Goal: Check status: Check status

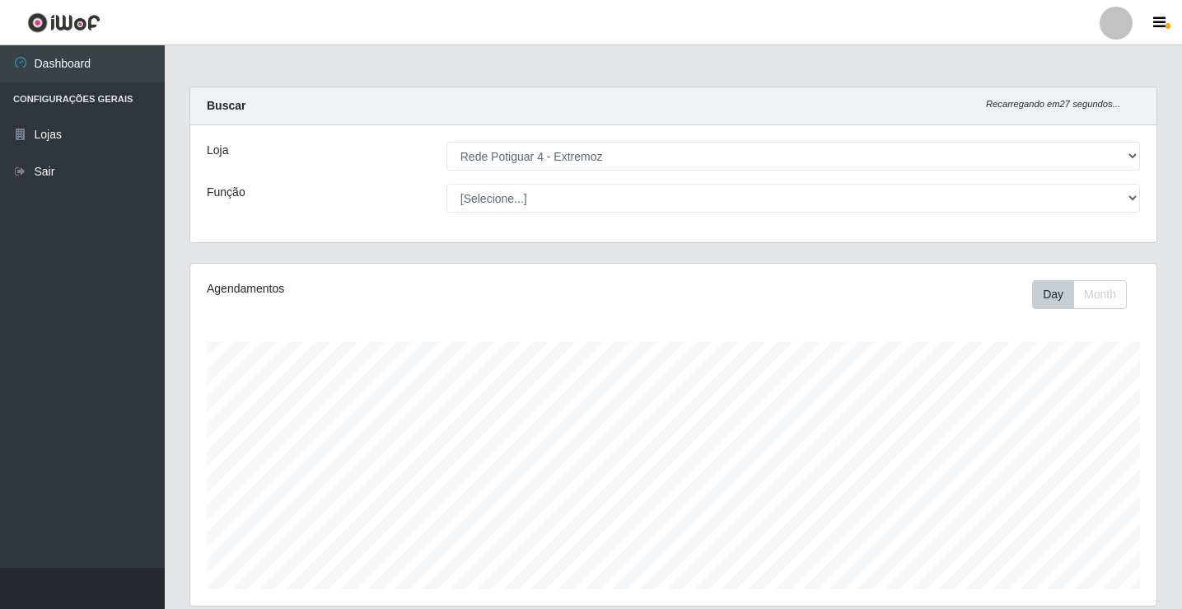
select select "78"
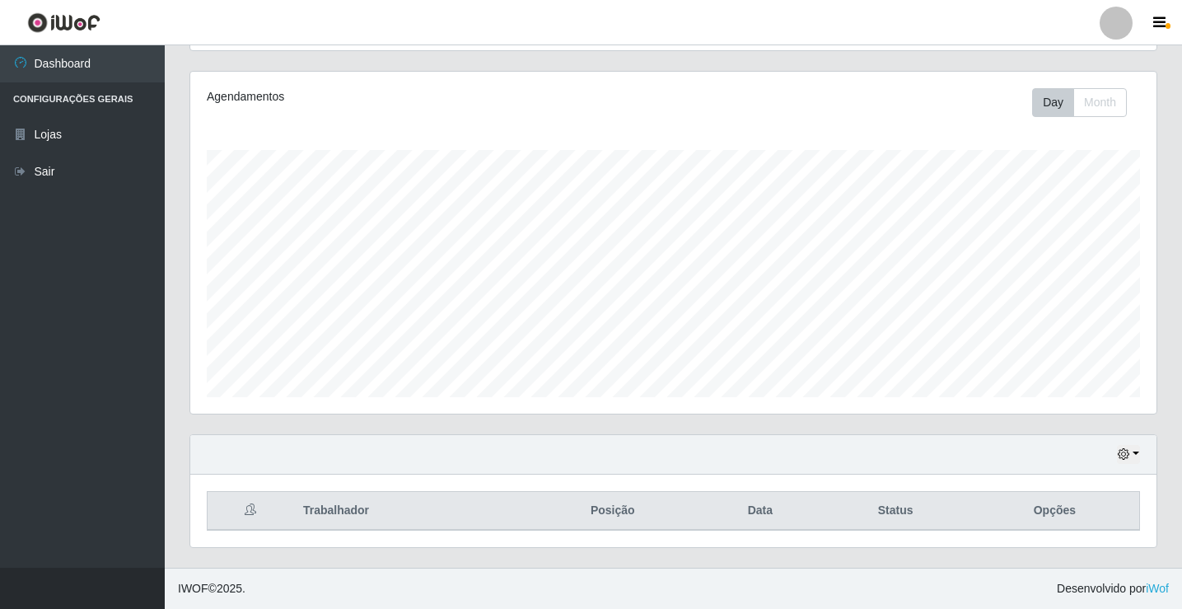
scroll to position [342, 967]
click at [1126, 456] on button "button" at bounding box center [1128, 454] width 23 height 19
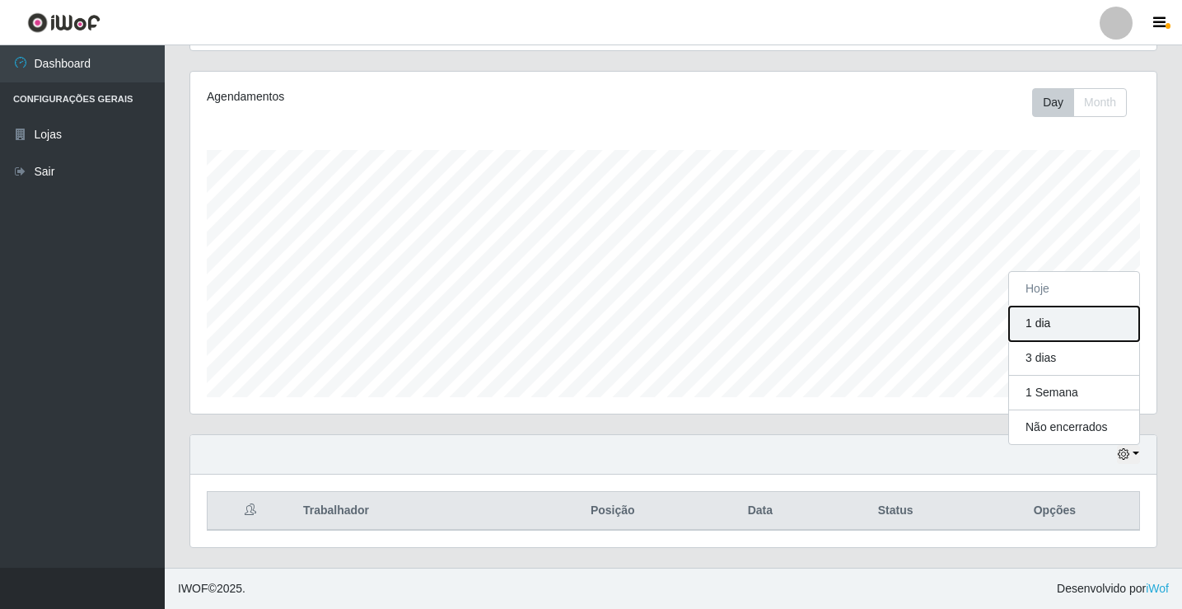
click at [1049, 326] on button "1 dia" at bounding box center [1074, 324] width 130 height 35
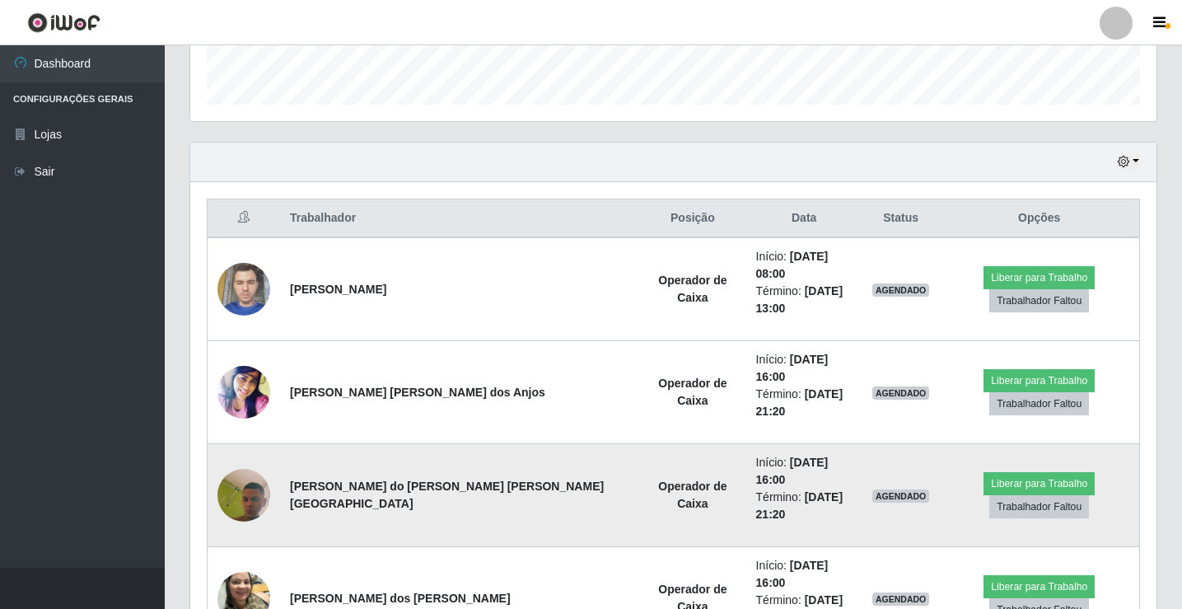
scroll to position [485, 0]
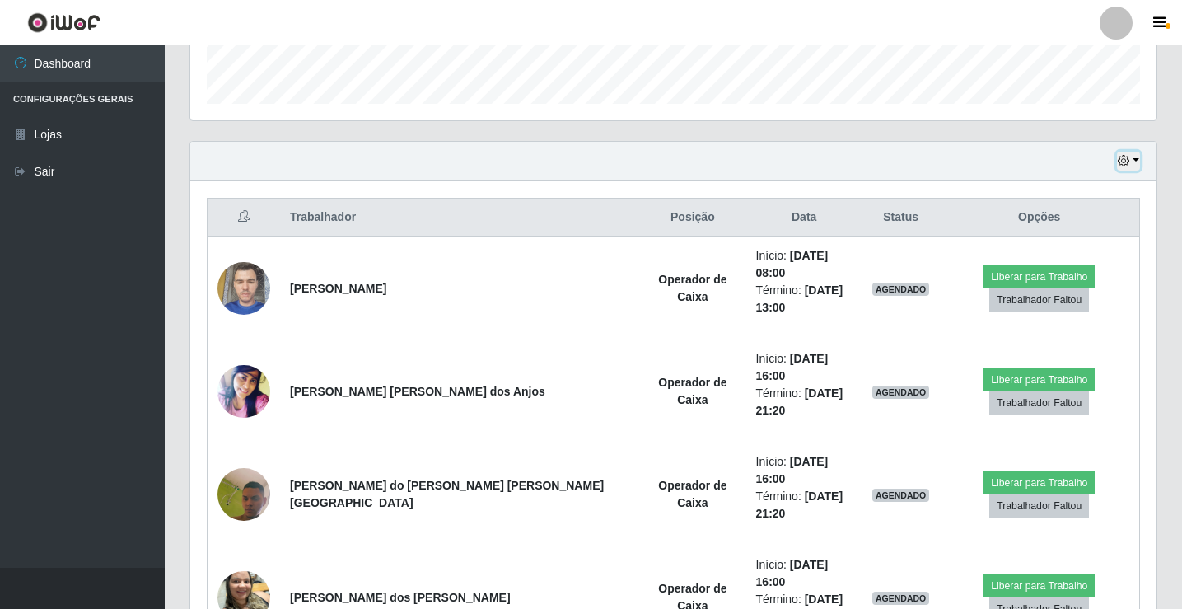
click at [1116, 162] on div "Hoje 1 dia 3 dias 1 Semana Não encerrados" at bounding box center [673, 162] width 967 height 40
click at [1128, 156] on button "button" at bounding box center [1128, 161] width 23 height 19
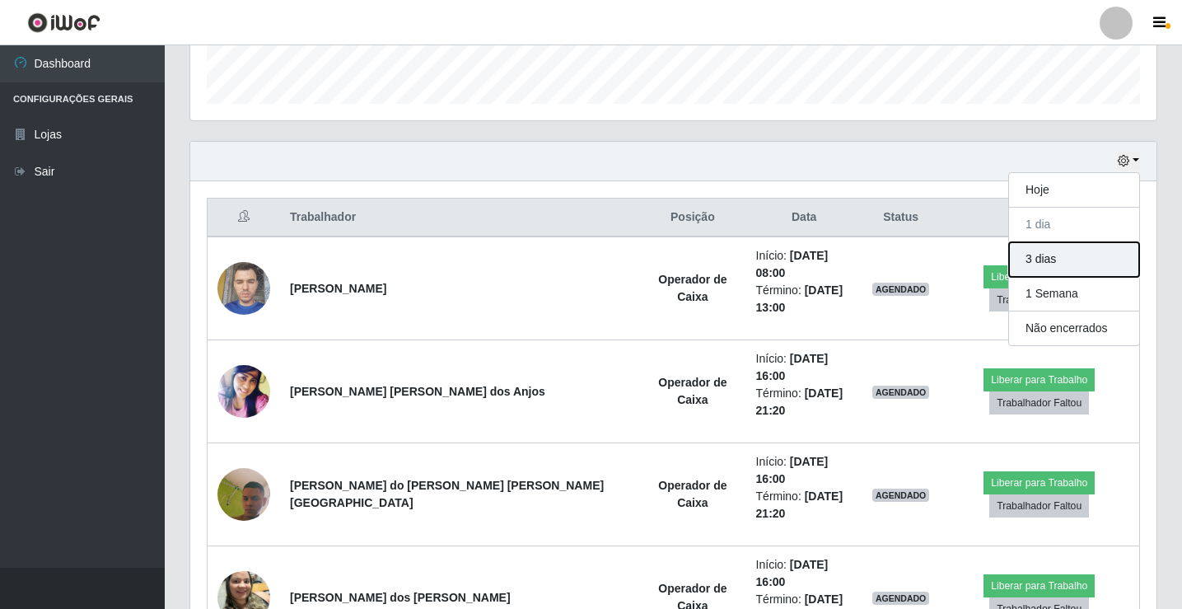
click at [1025, 255] on button "3 dias" at bounding box center [1074, 259] width 130 height 35
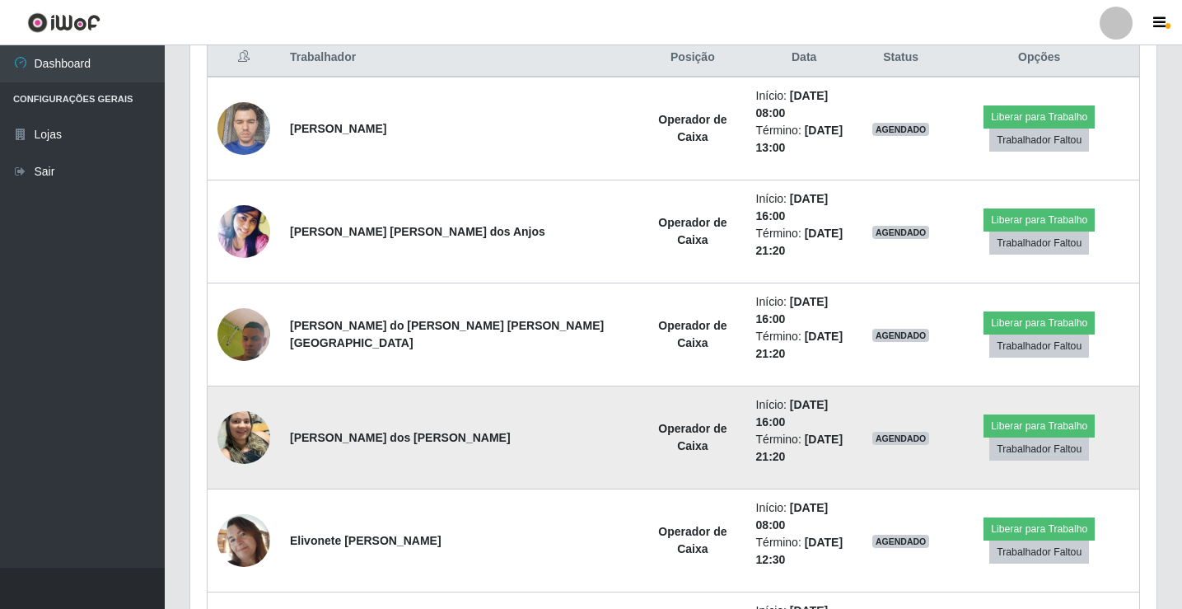
scroll to position [541, 0]
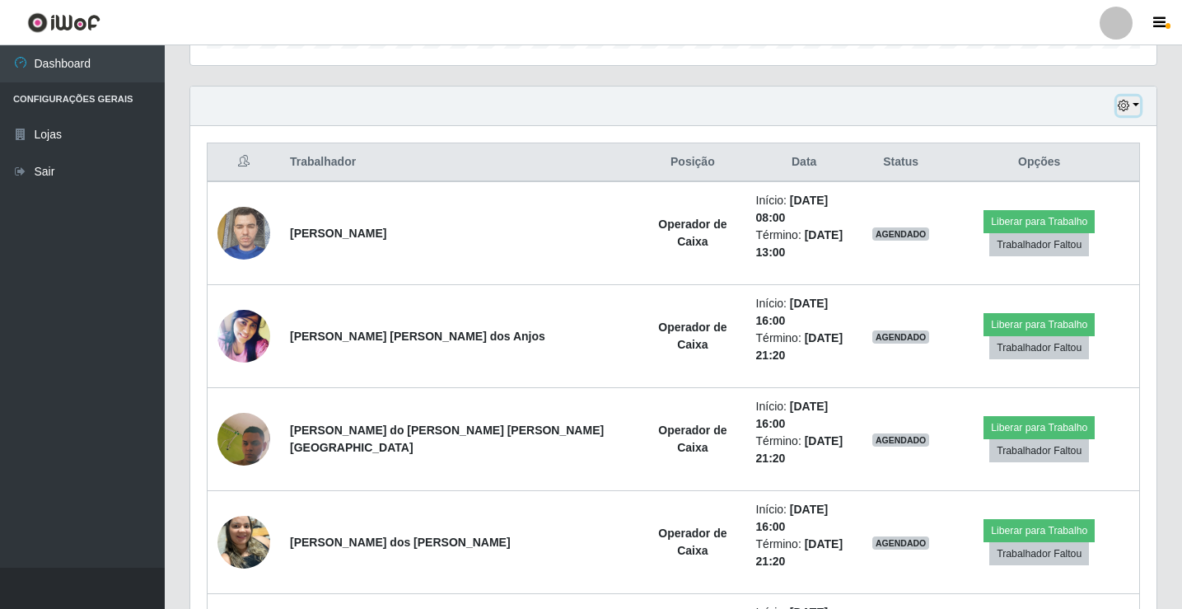
click at [1121, 108] on icon "button" at bounding box center [1124, 106] width 12 height 12
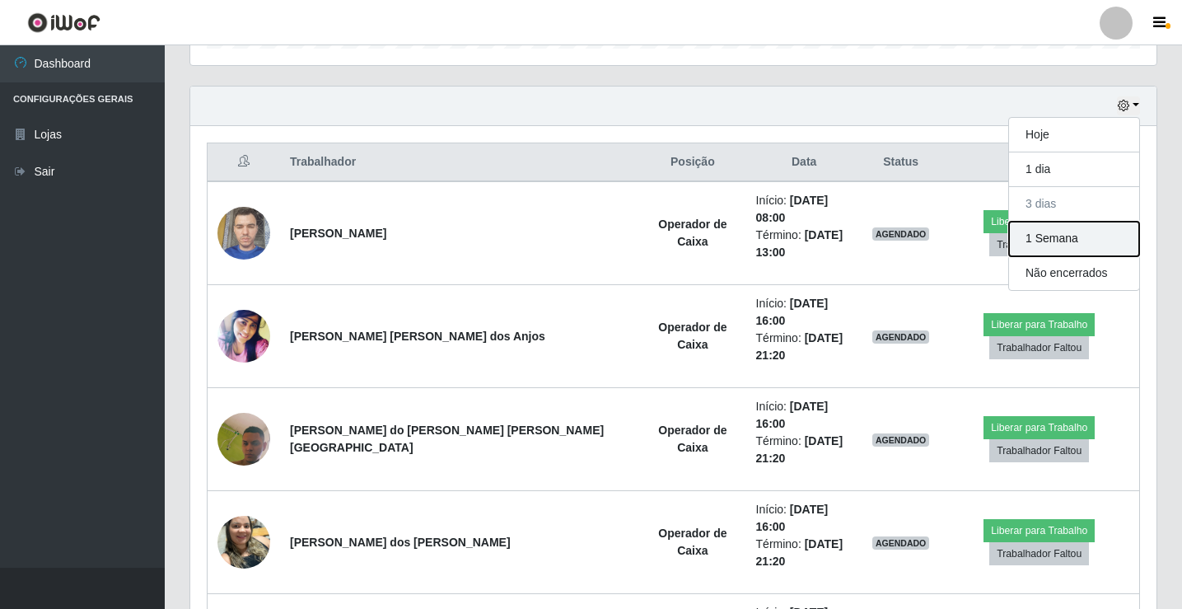
click at [1051, 242] on button "1 Semana" at bounding box center [1074, 239] width 130 height 35
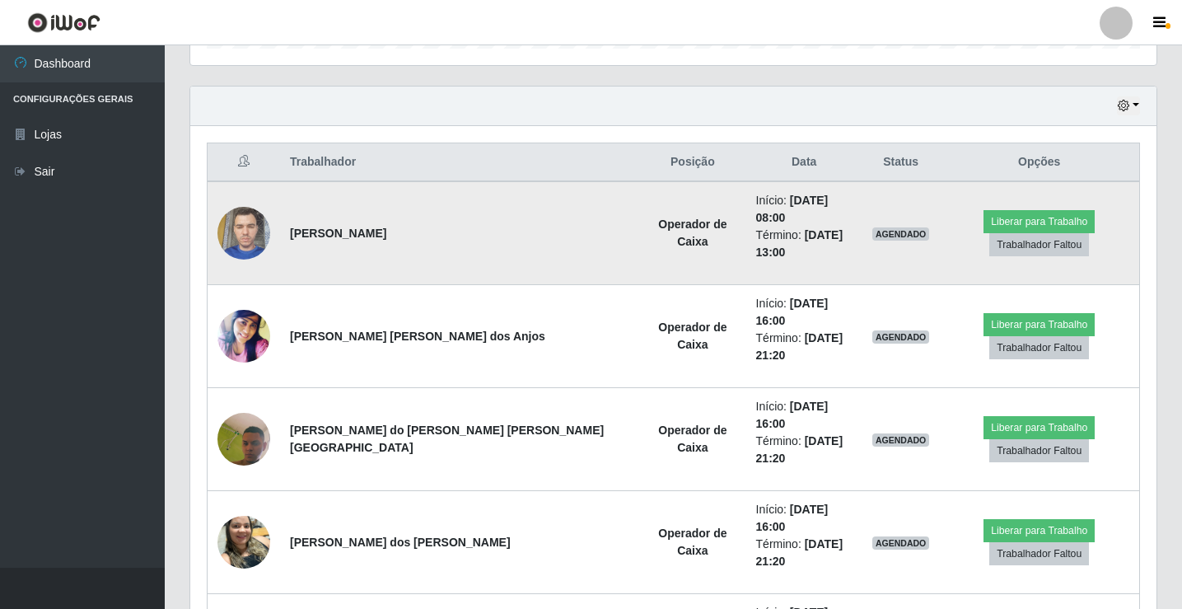
click at [250, 223] on img at bounding box center [244, 233] width 53 height 70
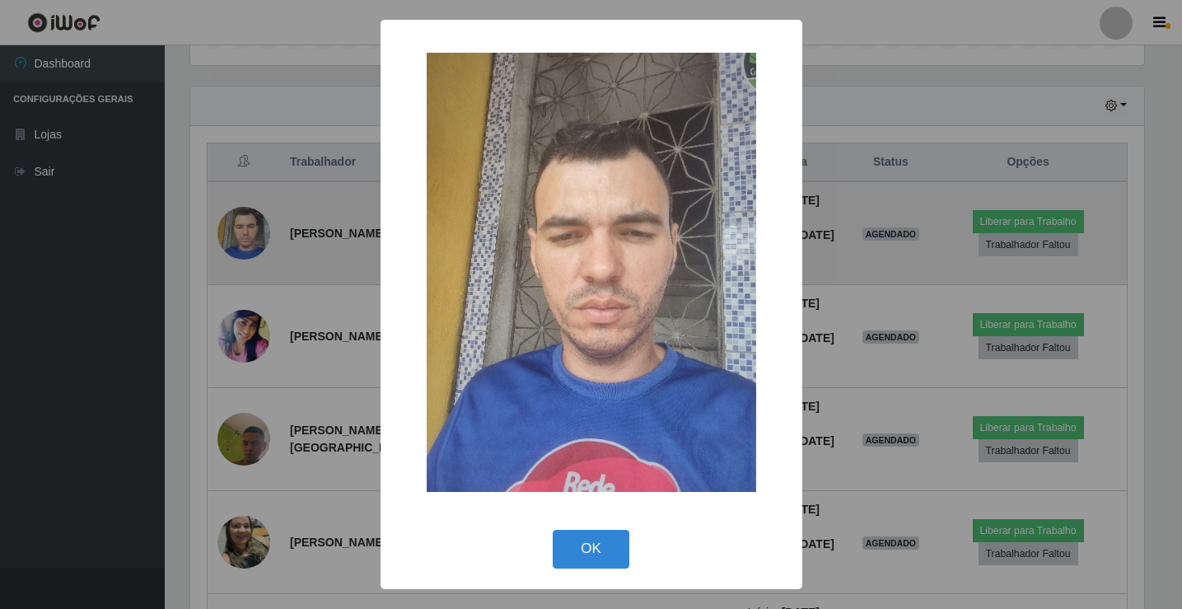
scroll to position [342, 958]
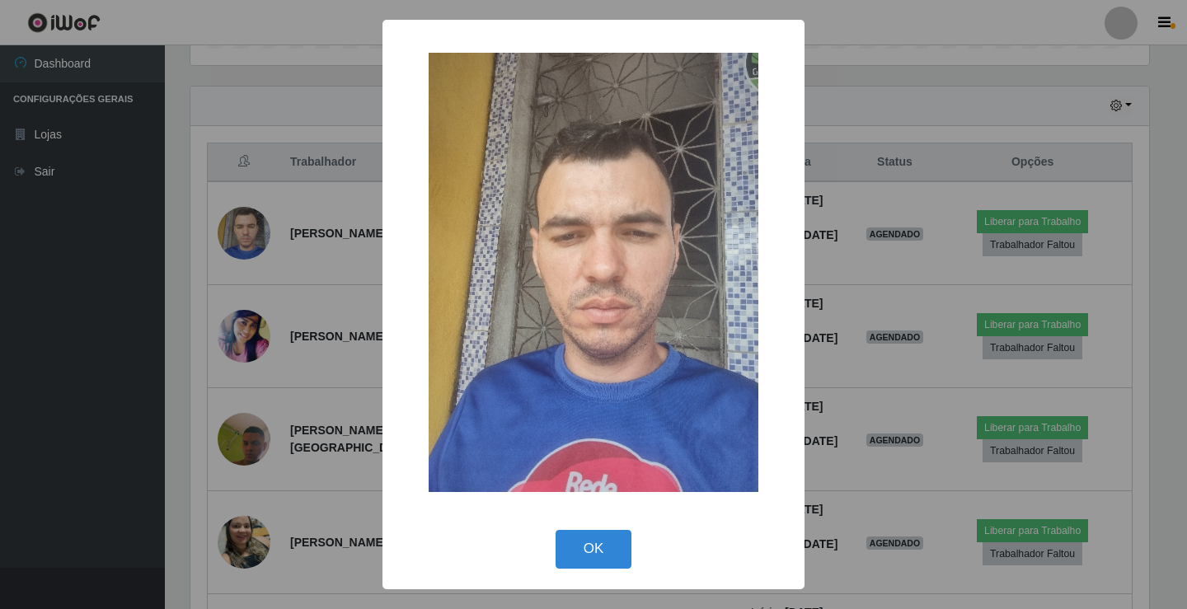
click at [291, 107] on div "× OK Cancel" at bounding box center [593, 304] width 1187 height 609
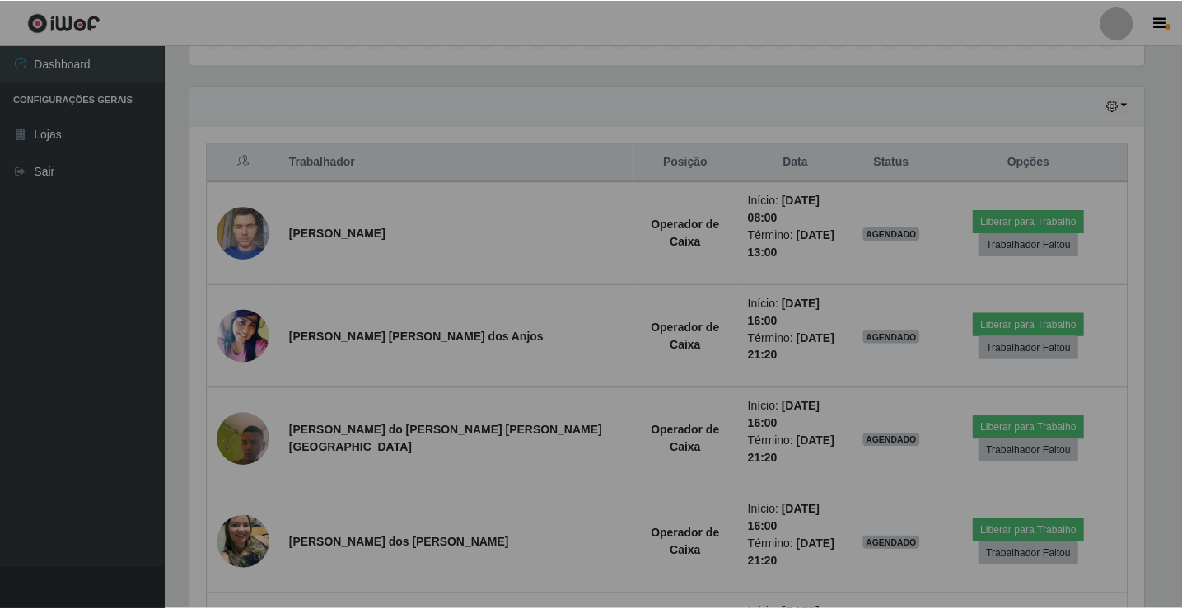
scroll to position [342, 967]
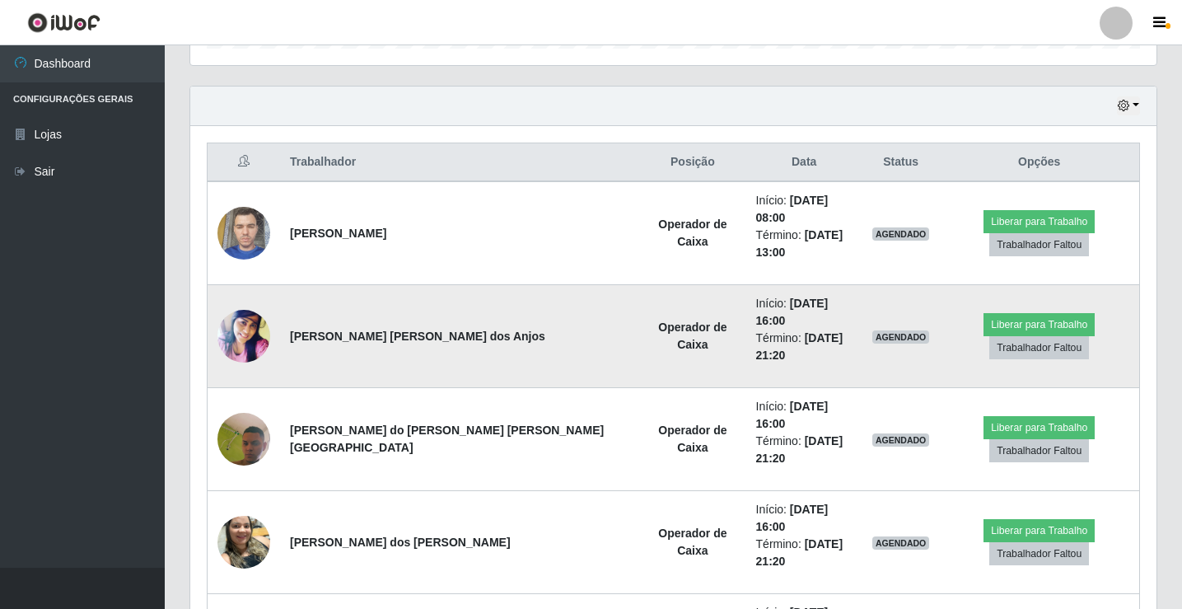
click at [240, 306] on img at bounding box center [244, 337] width 53 height 62
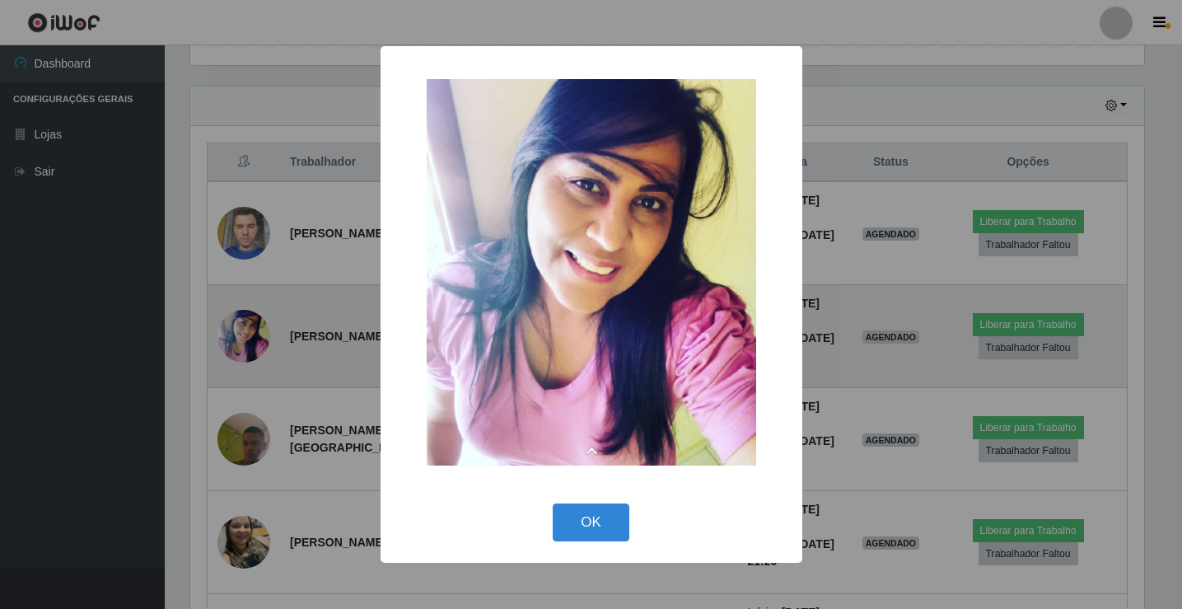
scroll to position [342, 958]
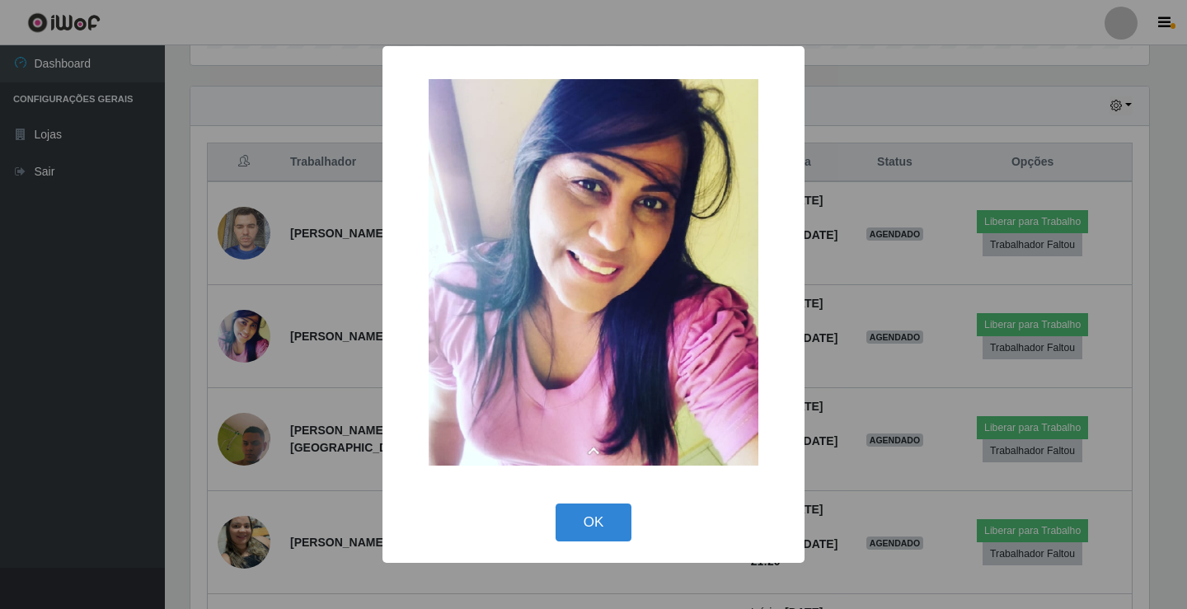
drag, startPoint x: 315, startPoint y: 134, endPoint x: 295, endPoint y: 187, distance: 56.3
click at [313, 138] on div "× OK Cancel" at bounding box center [593, 304] width 1187 height 609
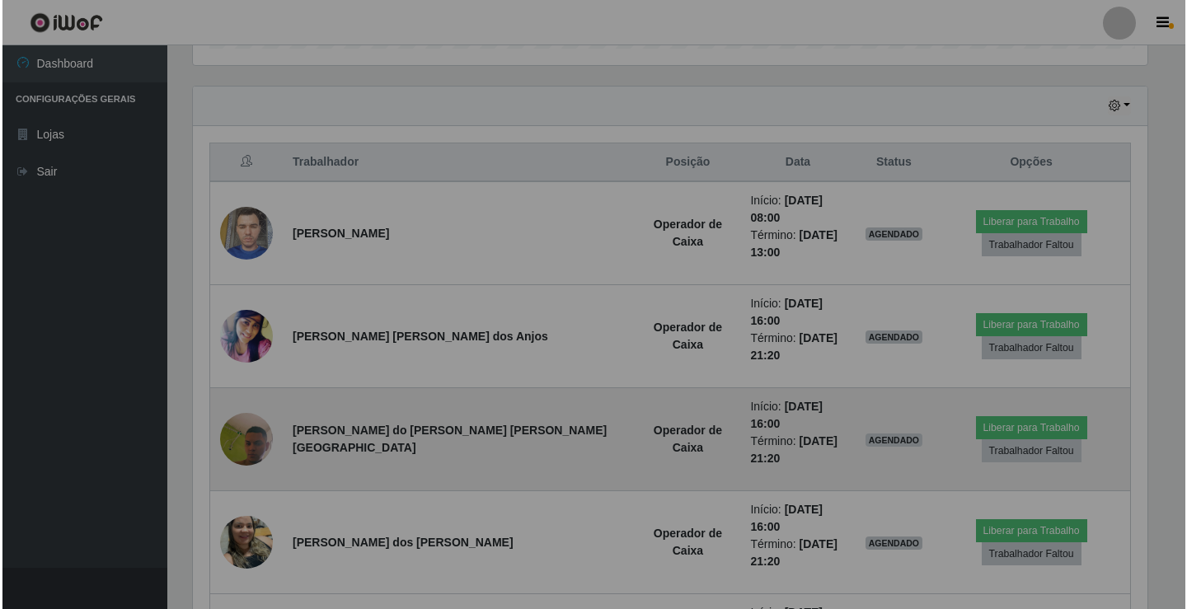
scroll to position [342, 967]
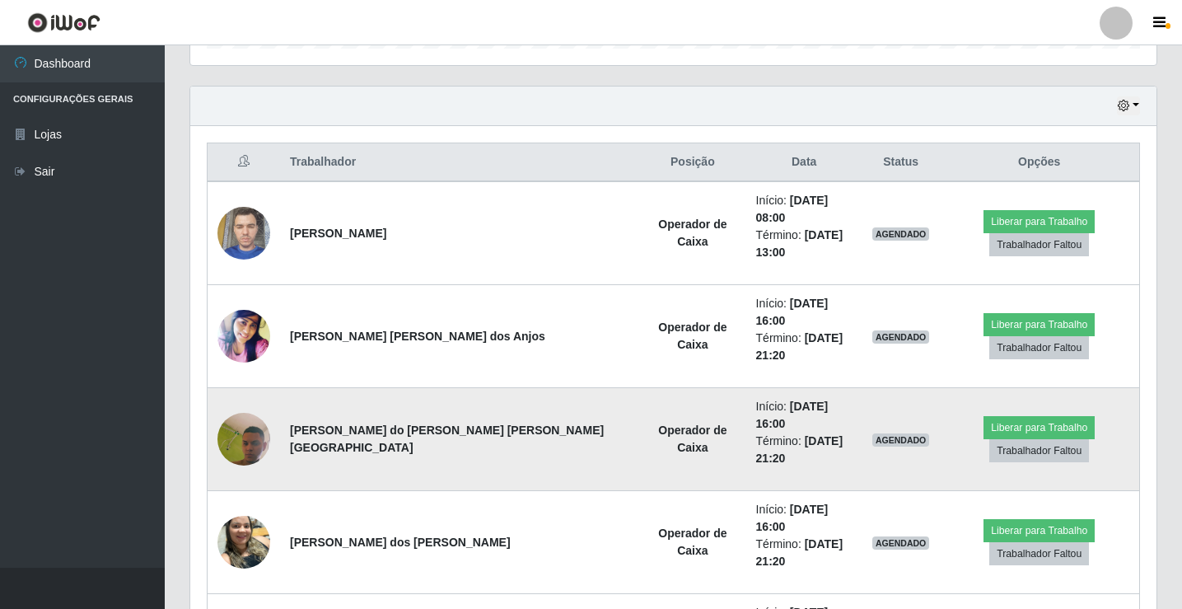
click at [249, 381] on img at bounding box center [244, 440] width 53 height 118
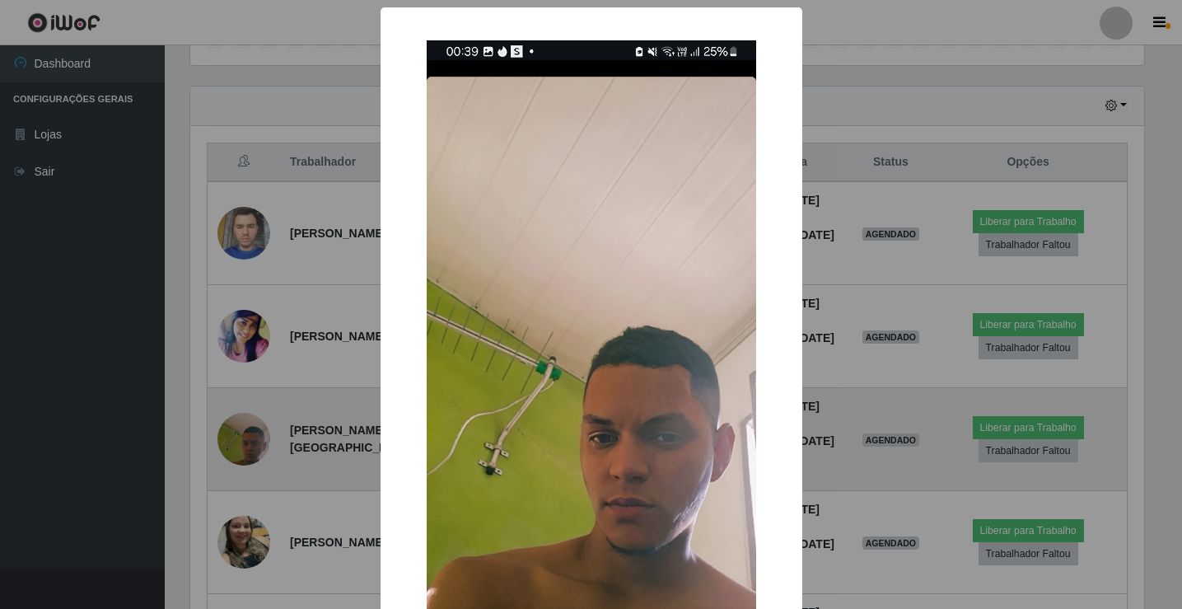
scroll to position [342, 958]
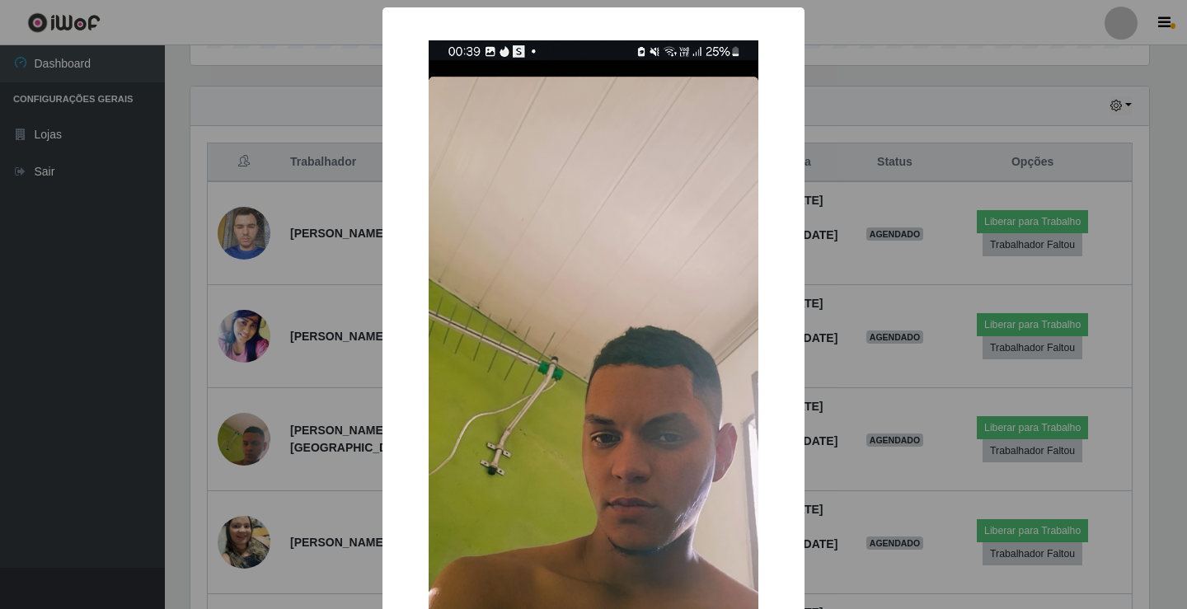
click at [276, 249] on div "× OK Cancel" at bounding box center [593, 304] width 1187 height 609
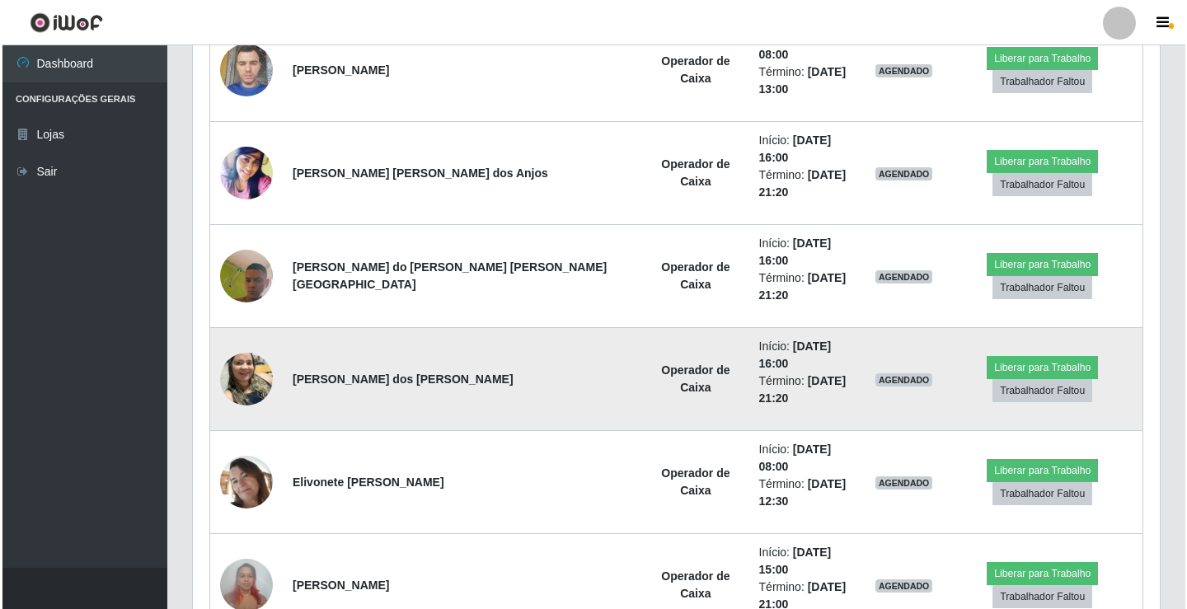
scroll to position [705, 0]
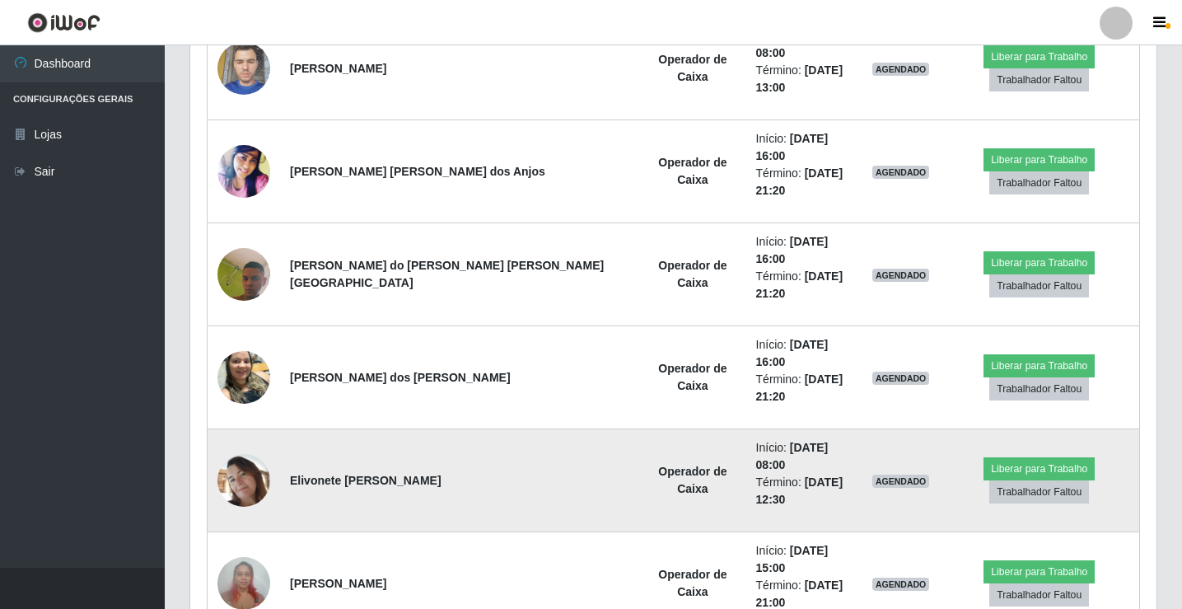
click at [248, 454] on img at bounding box center [244, 480] width 53 height 53
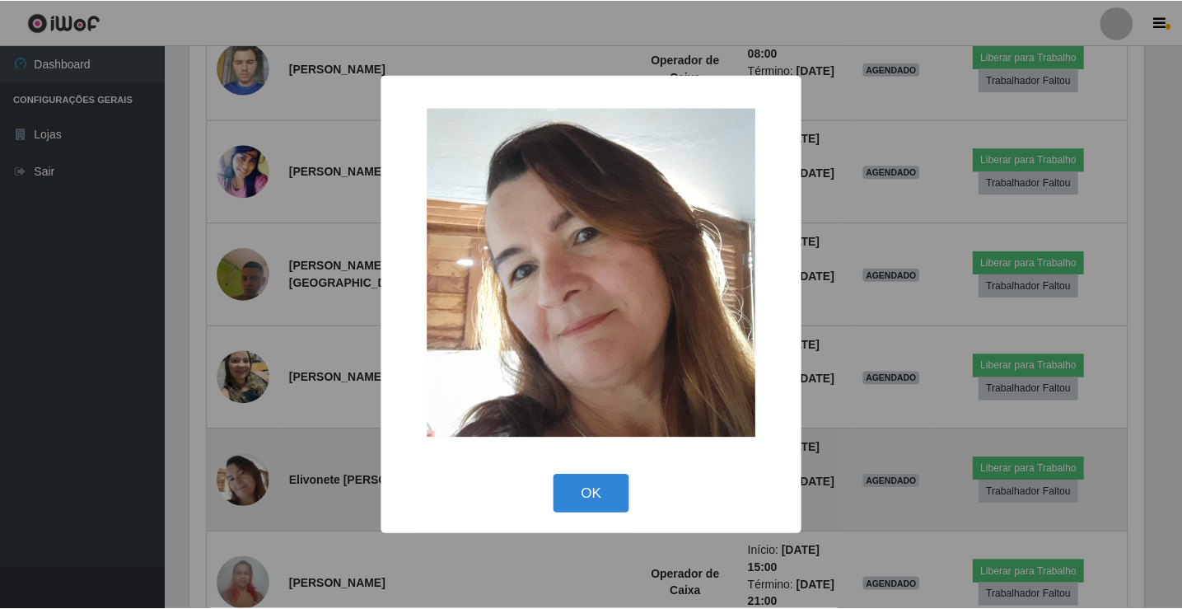
scroll to position [342, 958]
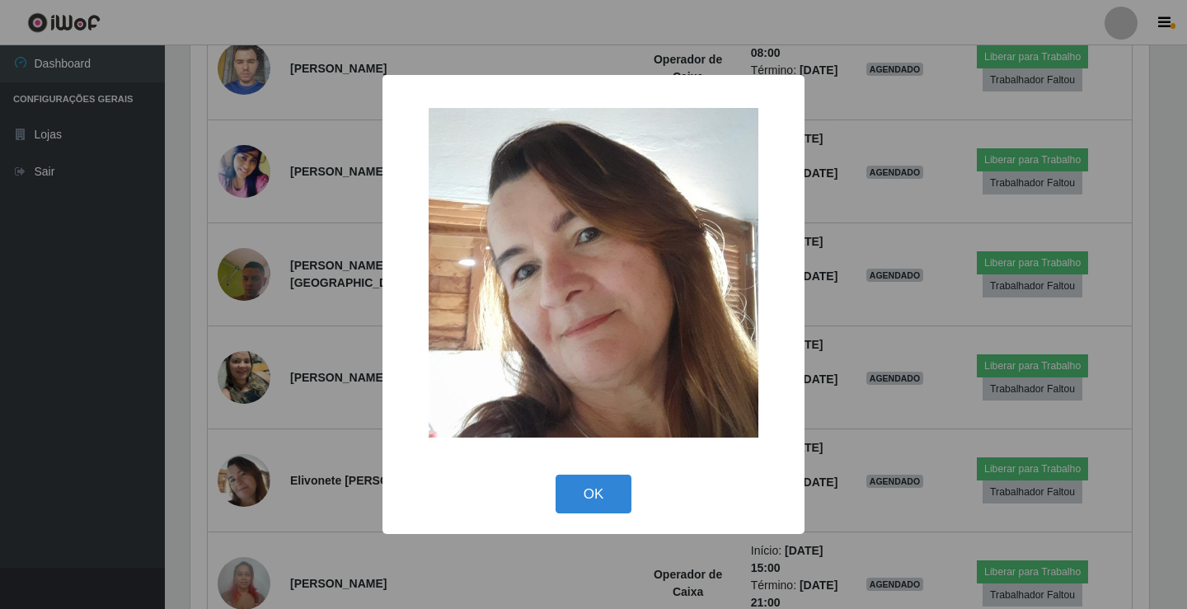
click at [311, 234] on div "× OK Cancel" at bounding box center [593, 304] width 1187 height 609
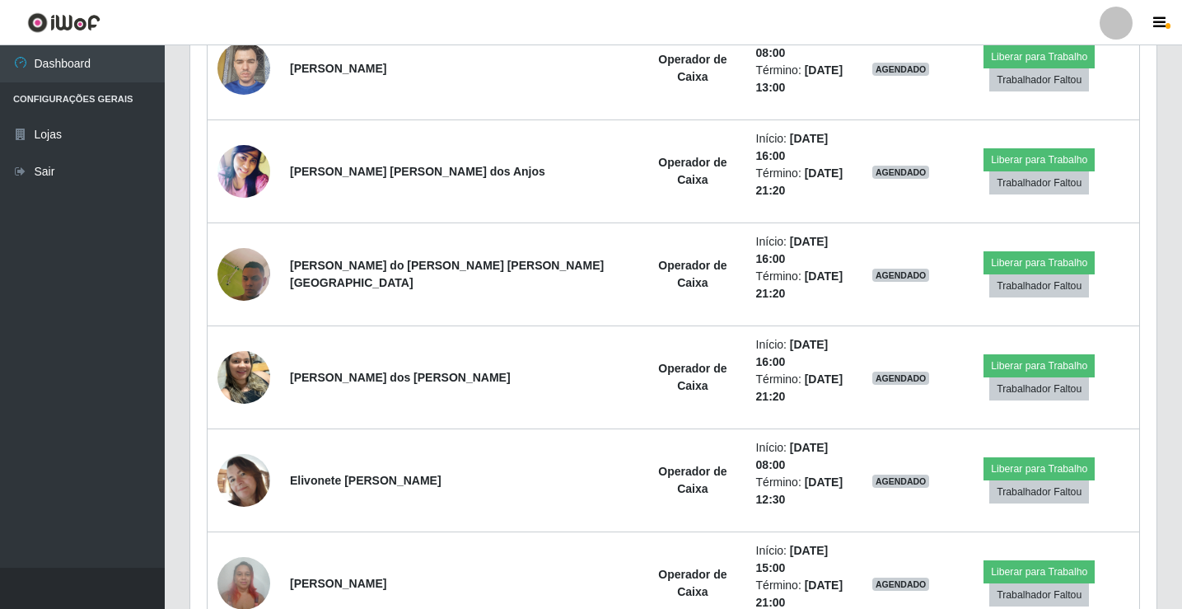
scroll to position [342, 967]
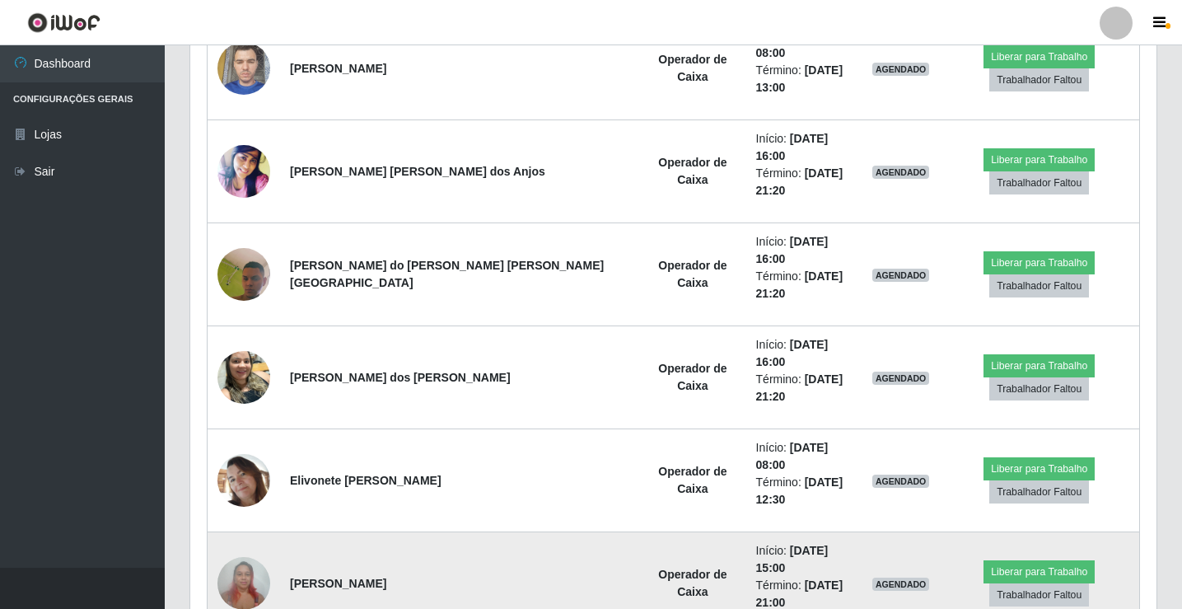
click at [242, 548] on img at bounding box center [244, 583] width 53 height 70
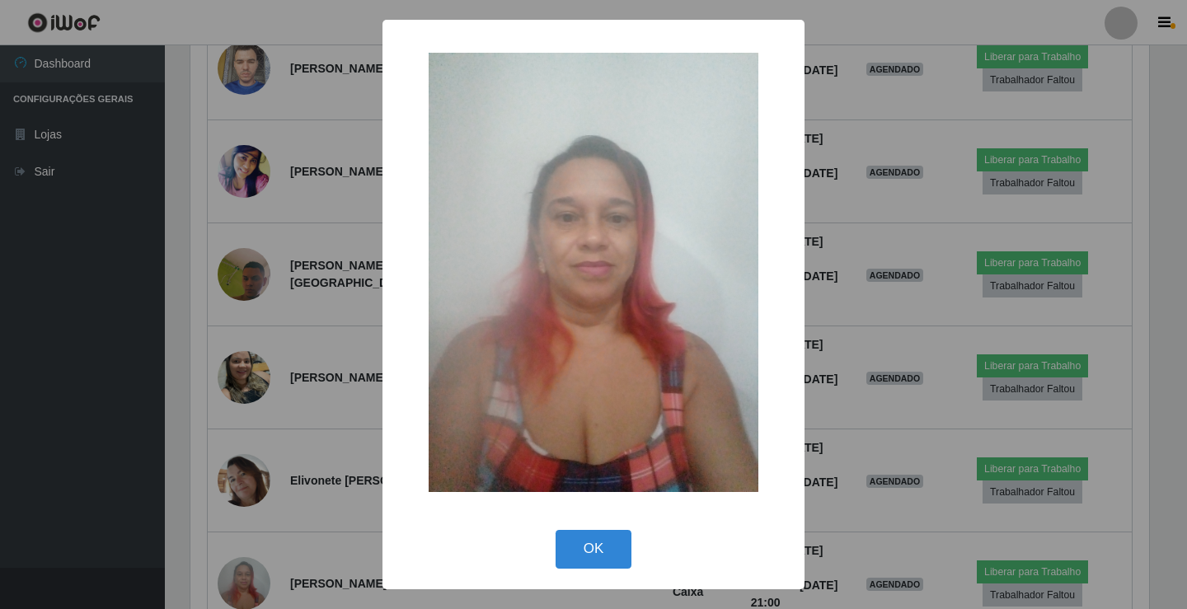
click at [340, 301] on div "× OK Cancel" at bounding box center [593, 304] width 1187 height 609
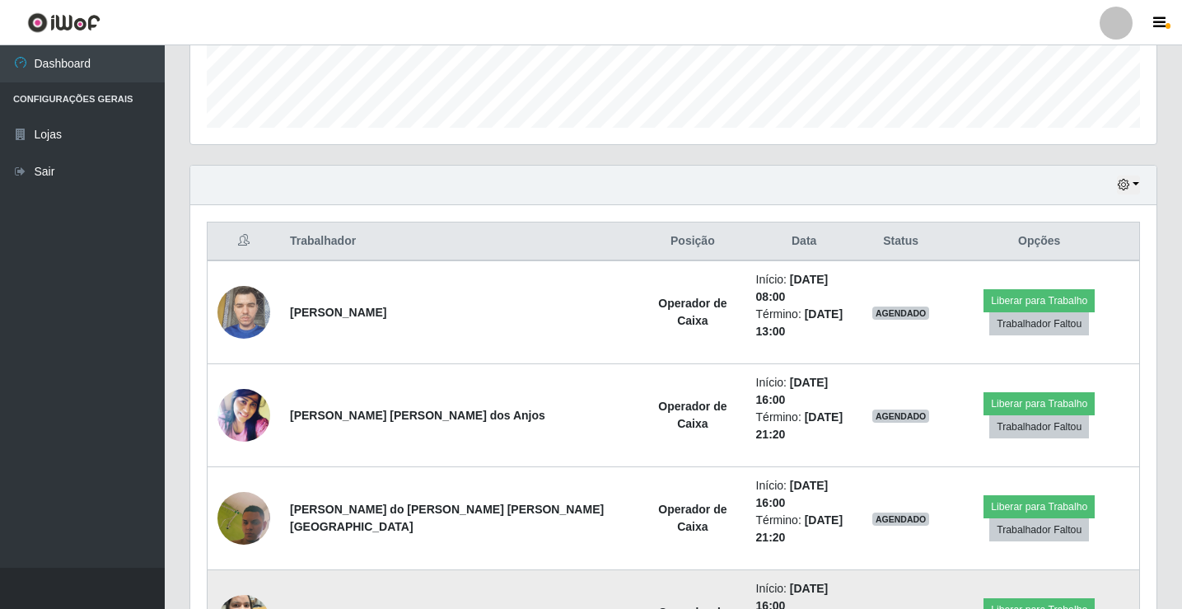
scroll to position [541, 0]
